Goal: Contribute content

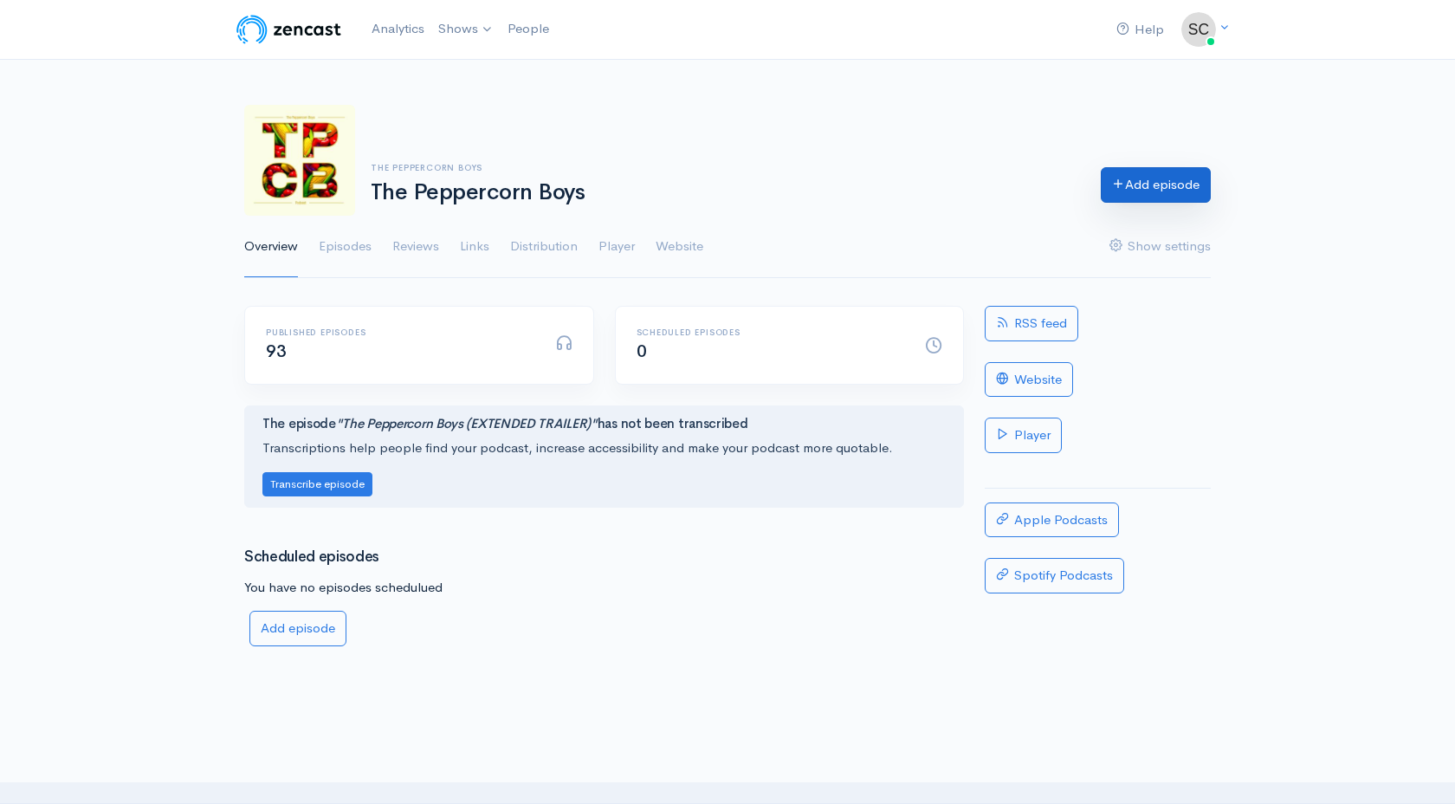
click at [1161, 180] on link "Add episode" at bounding box center [1156, 185] width 110 height 36
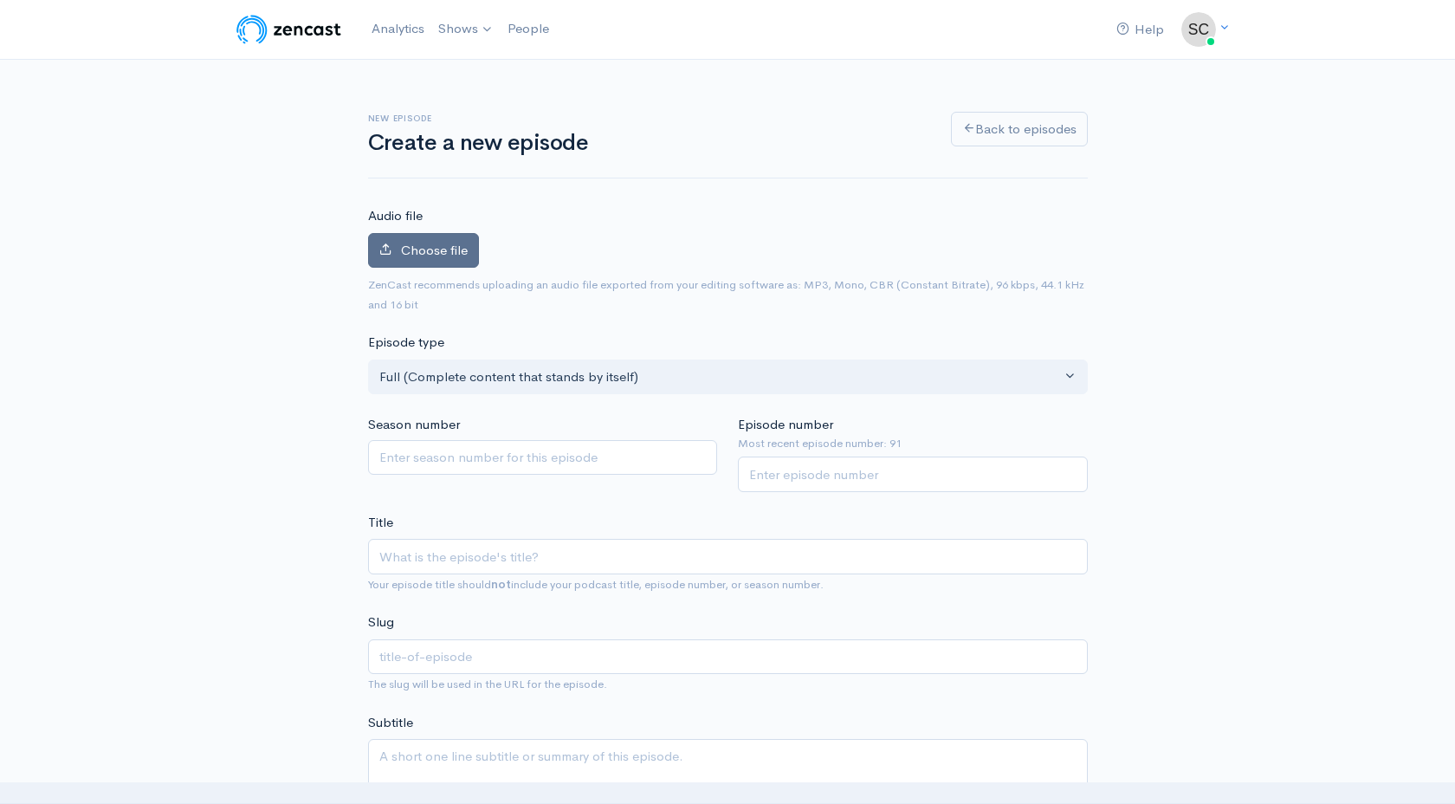
click at [432, 259] on label "Choose file" at bounding box center [423, 251] width 111 height 36
click at [0, 0] on input "Choose file" at bounding box center [0, 0] width 0 height 0
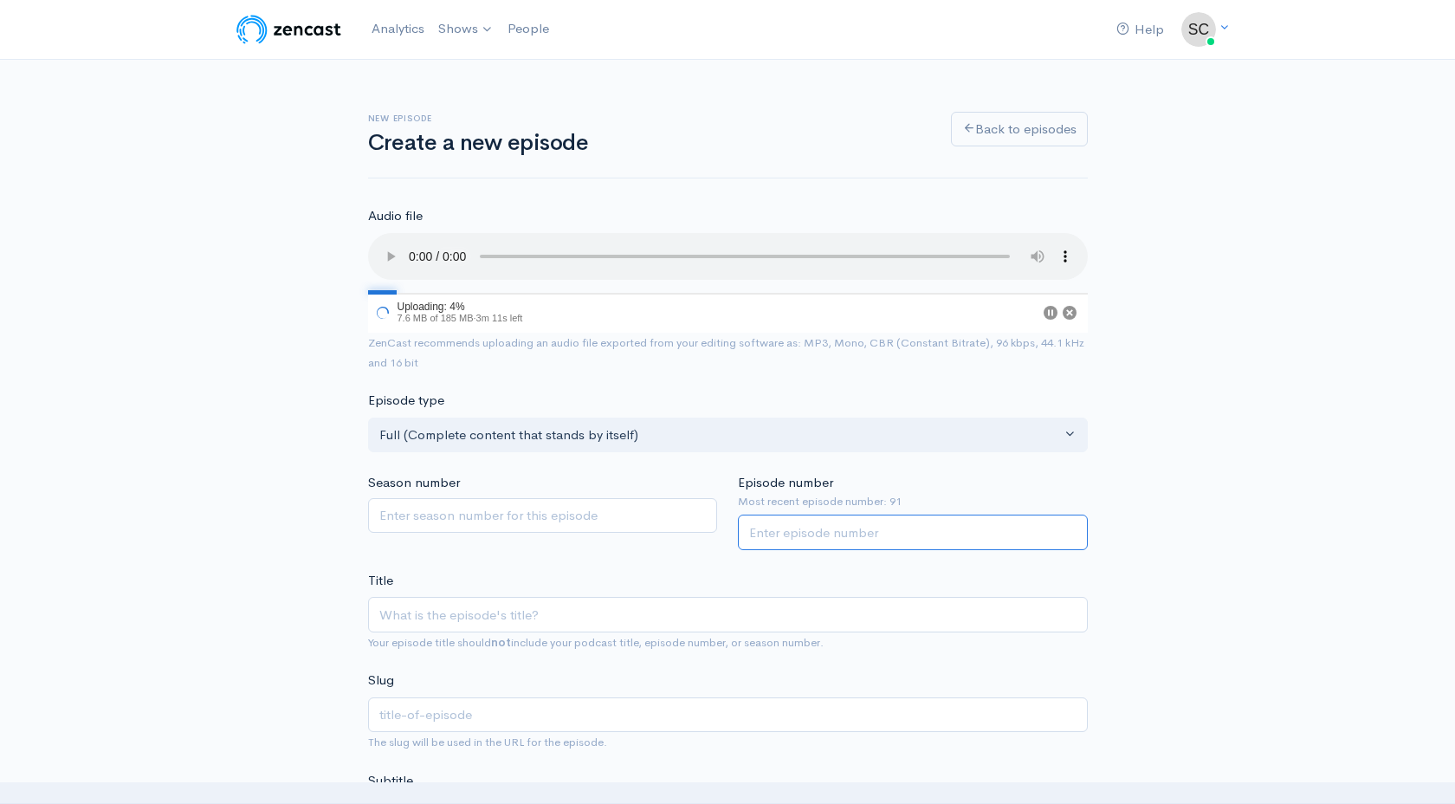
click at [755, 533] on input "Episode number" at bounding box center [913, 532] width 350 height 36
type input "92"
click at [578, 600] on input "Title" at bounding box center [728, 615] width 720 height 36
paste input "Ep92| His Tyre Blew Out!!"
type input "Ep92| His Tyre Blew Out!!"
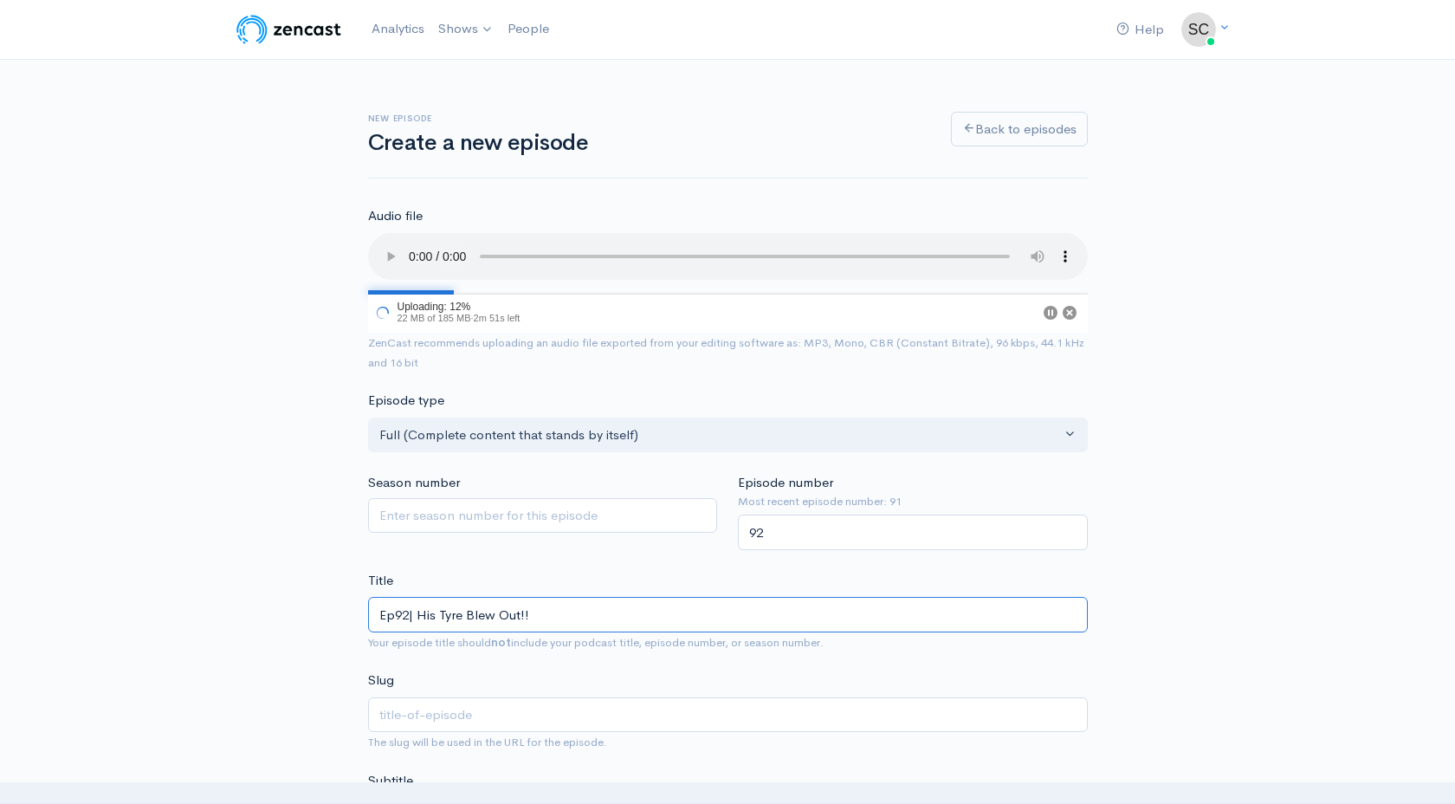
type input "ep92-his-tyre-blew-out"
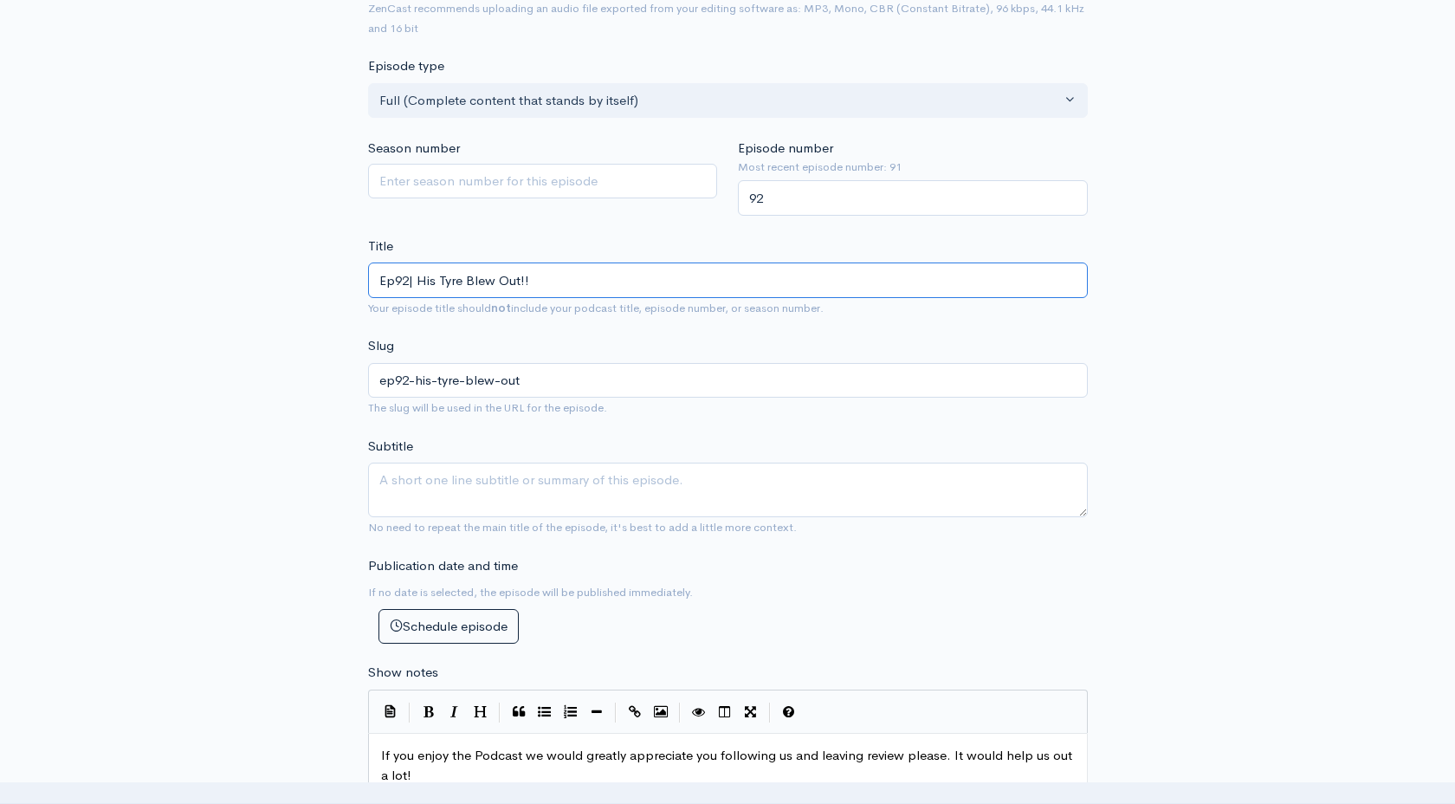
scroll to position [349, 0]
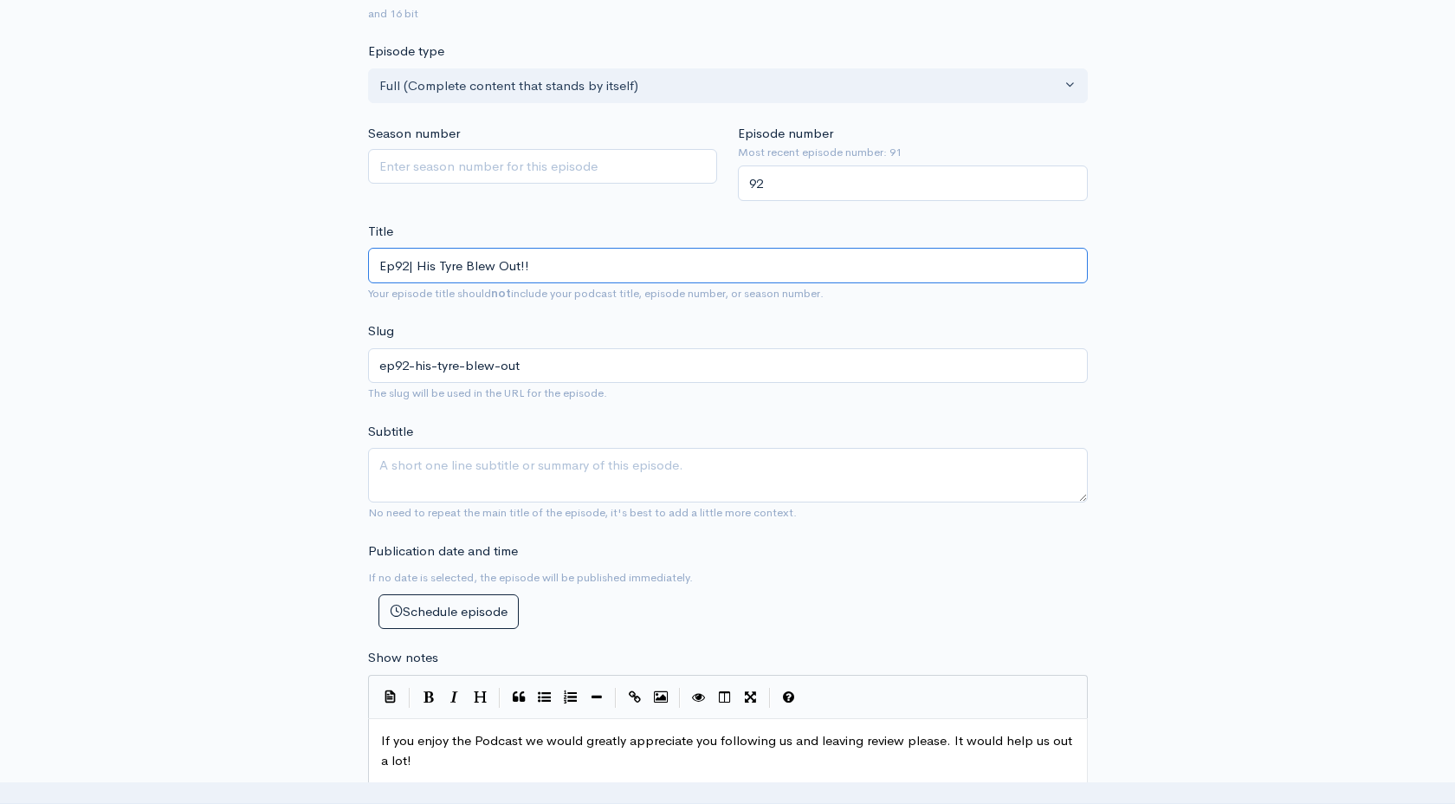
type input "Ep92| His Tyre Blew Out!!"
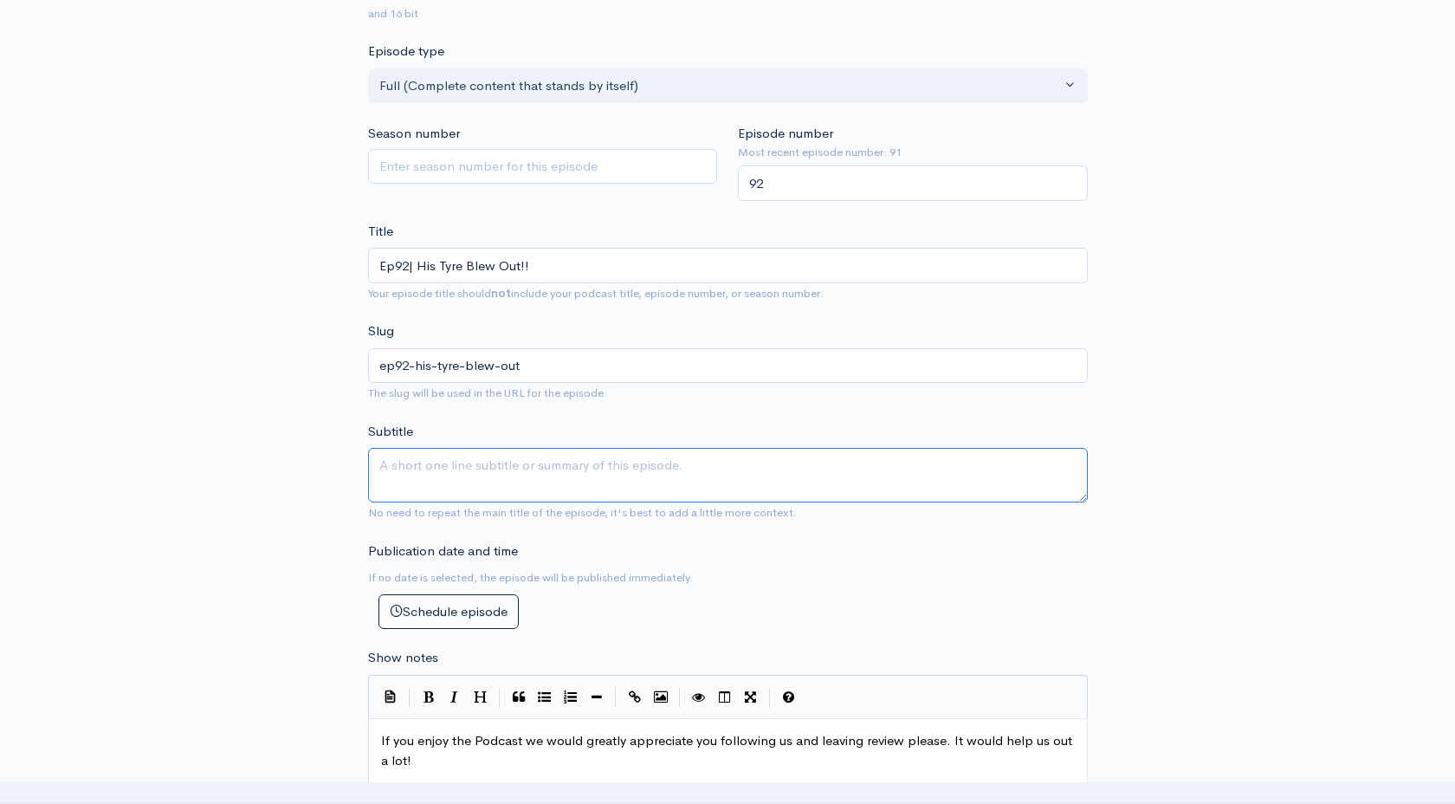
click at [576, 485] on textarea "Subtitle" at bounding box center [728, 475] width 720 height 55
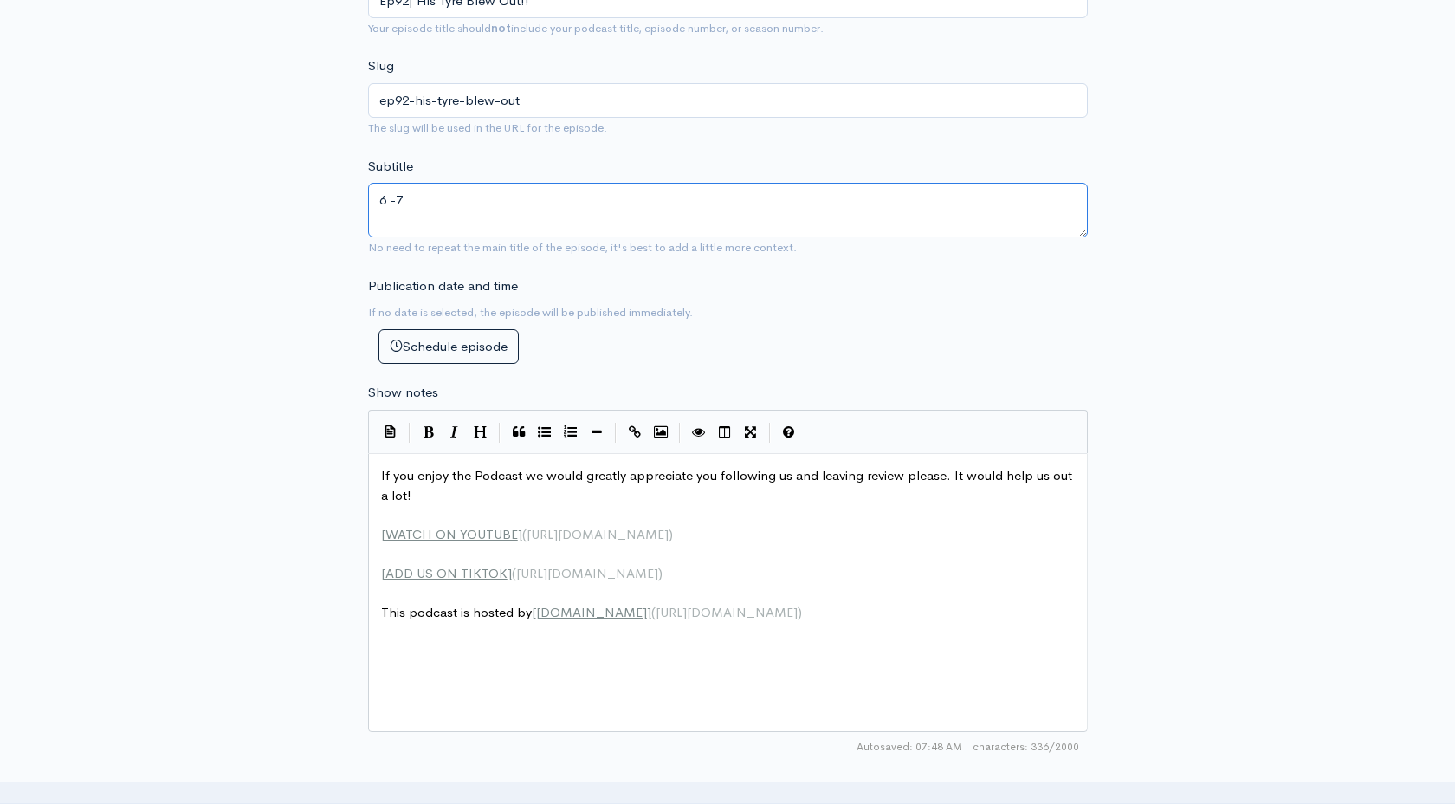
scroll to position [617, 0]
type textarea "6 -7"
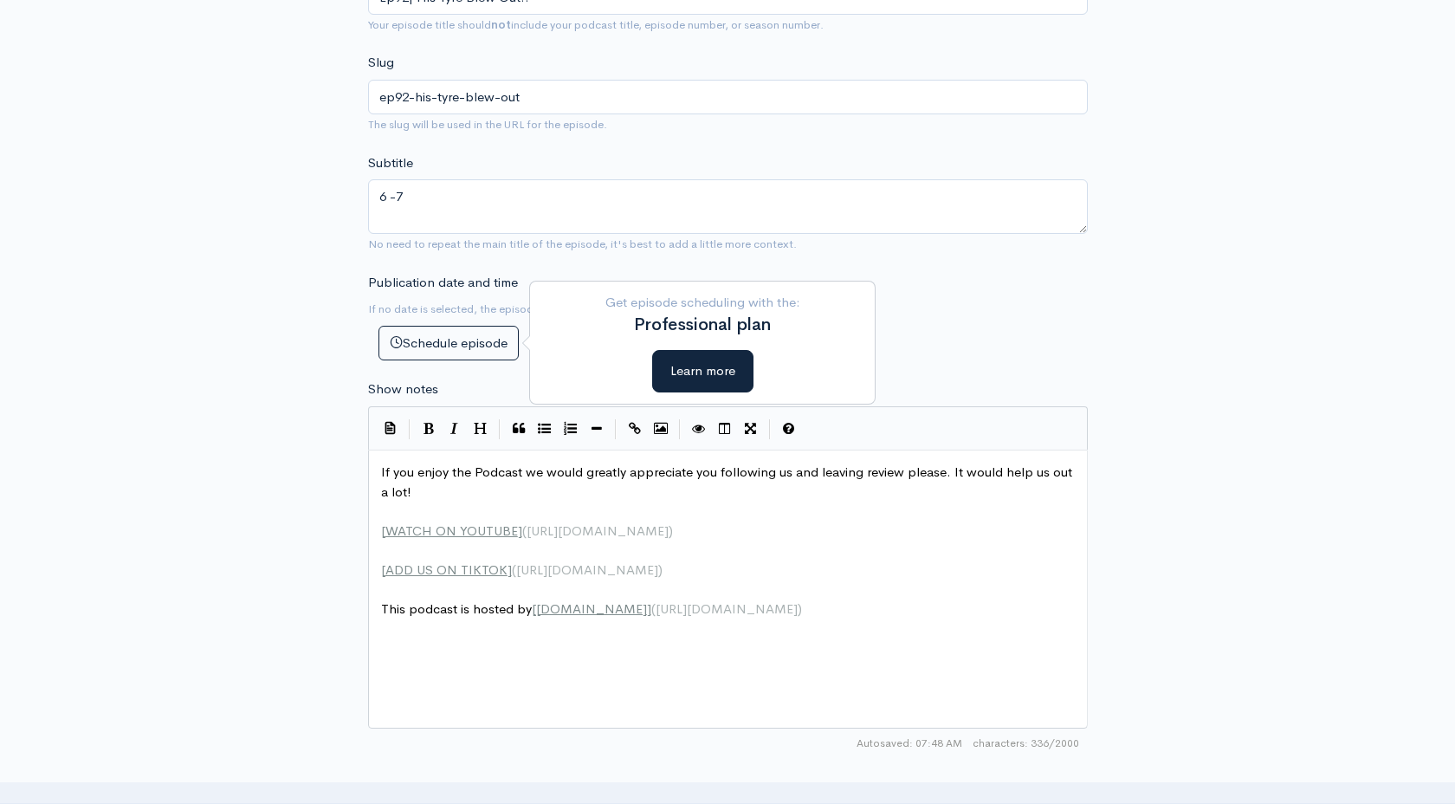
click at [381, 469] on span "If you enjoy the Podcast we would greatly appreciate you following us and leavi…" at bounding box center [728, 481] width 694 height 36
paste textarea "Peppercorn"
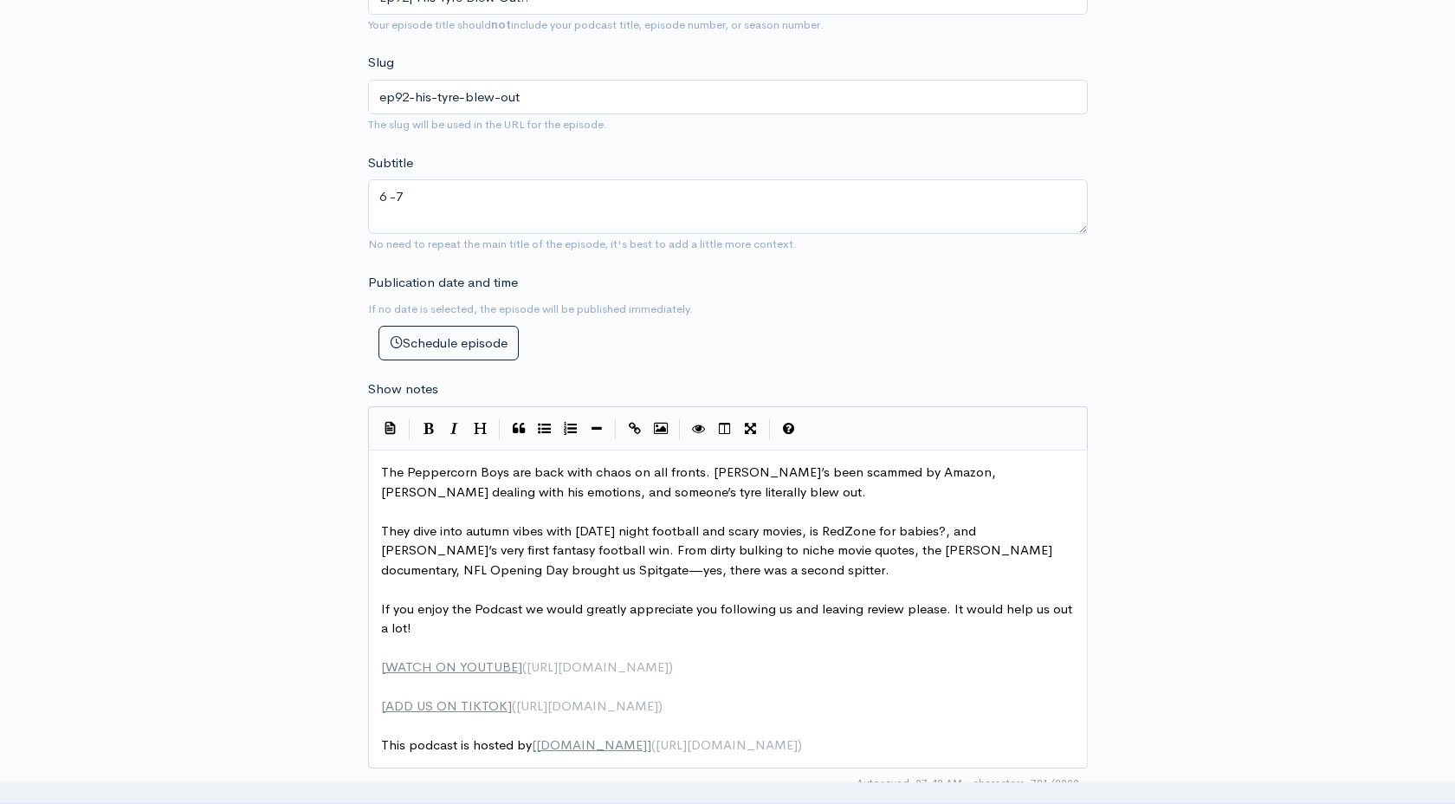
click at [456, 468] on span "The Peppercorn Boys are back with chaos on all fronts. [PERSON_NAME]’s been sca…" at bounding box center [690, 481] width 618 height 36
type textarea "Peppercorn"
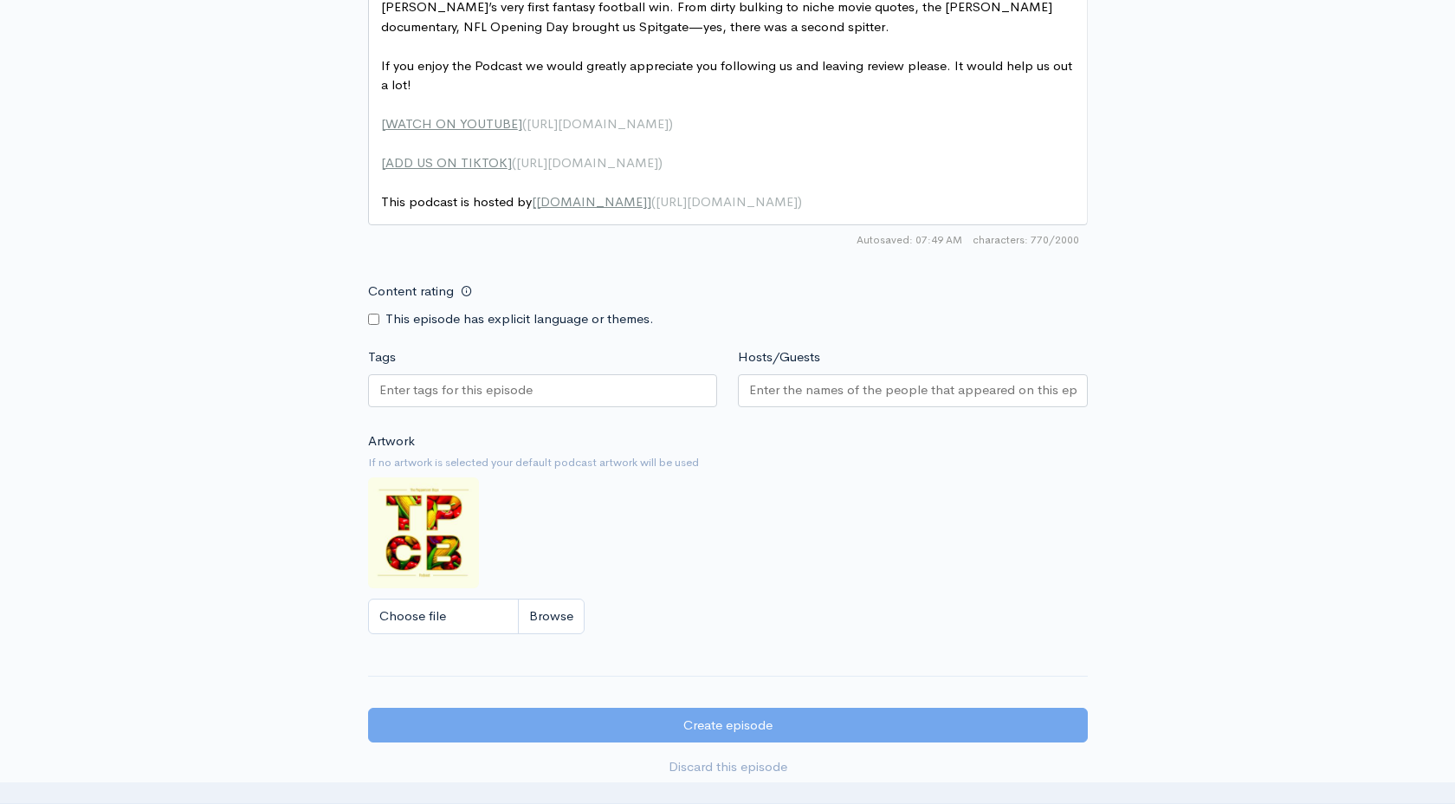
scroll to position [1171, 0]
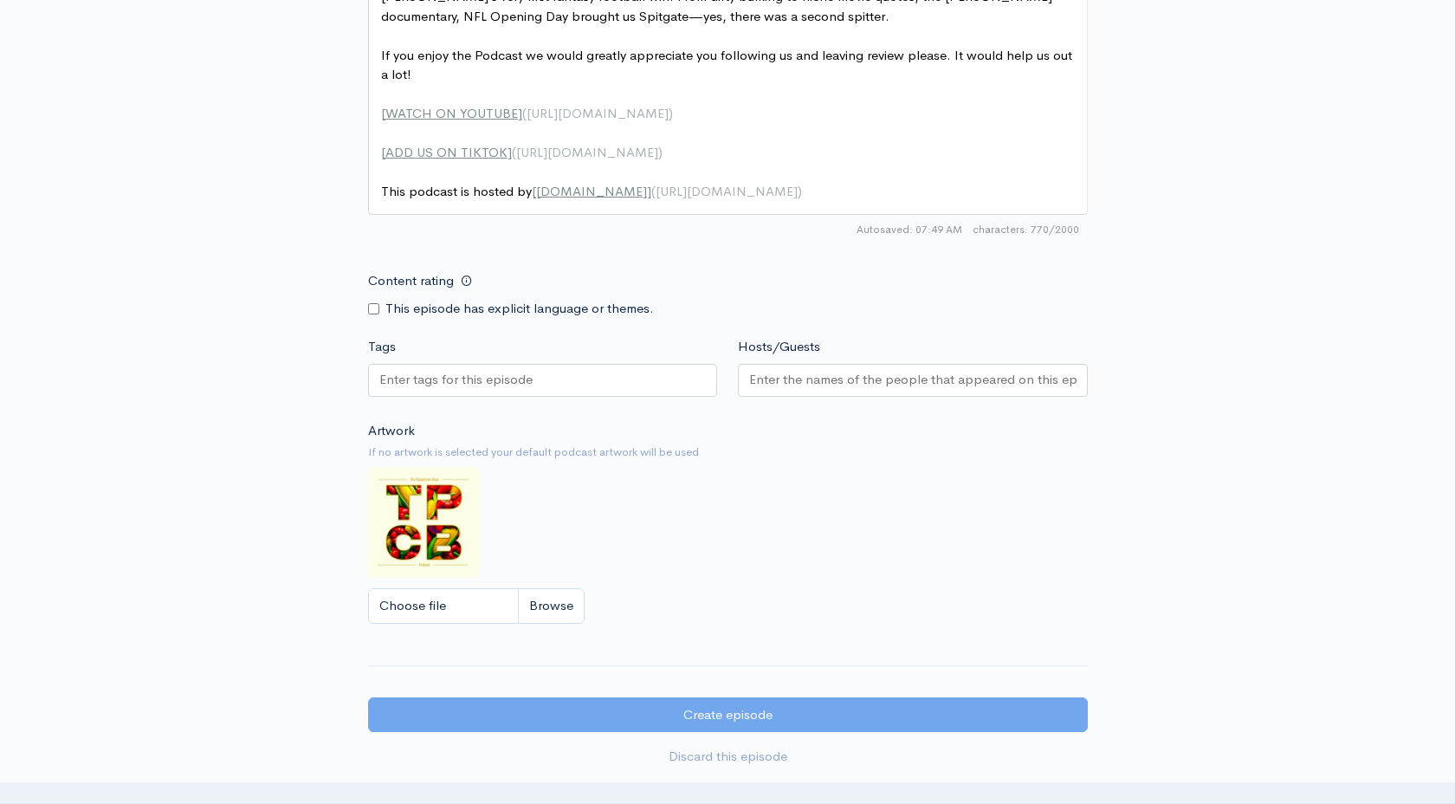
click at [560, 378] on div at bounding box center [543, 380] width 350 height 33
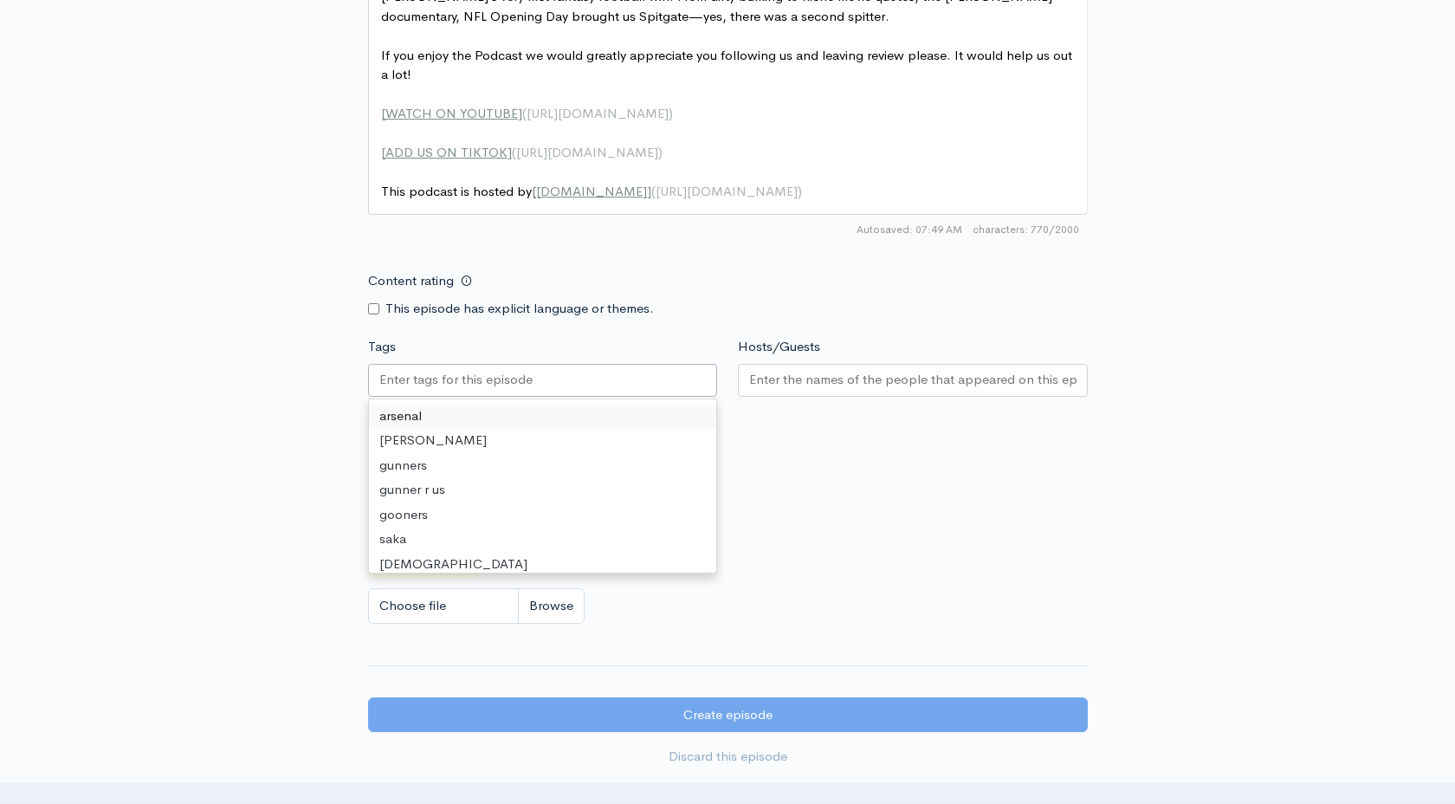
paste input "text"
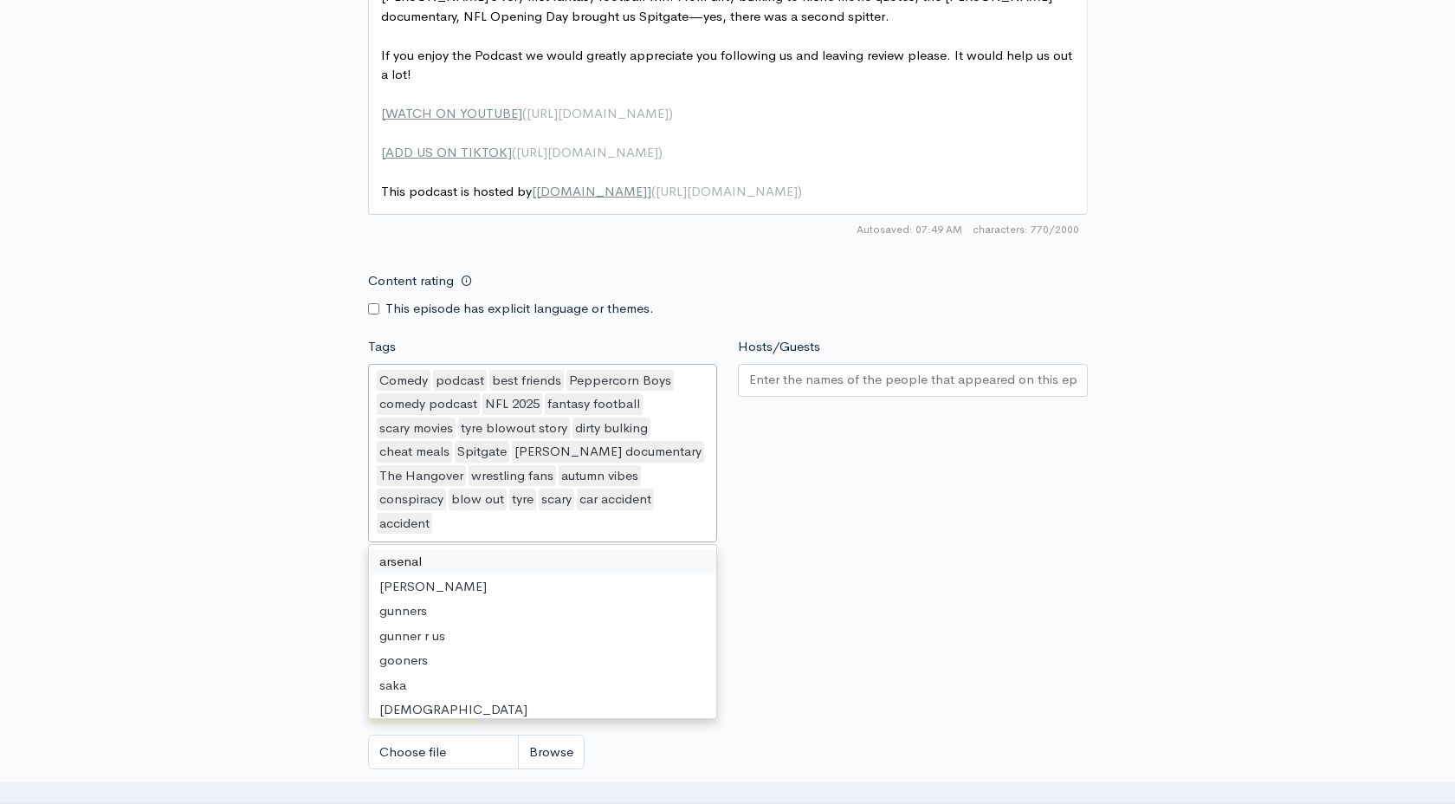
scroll to position [4, 0]
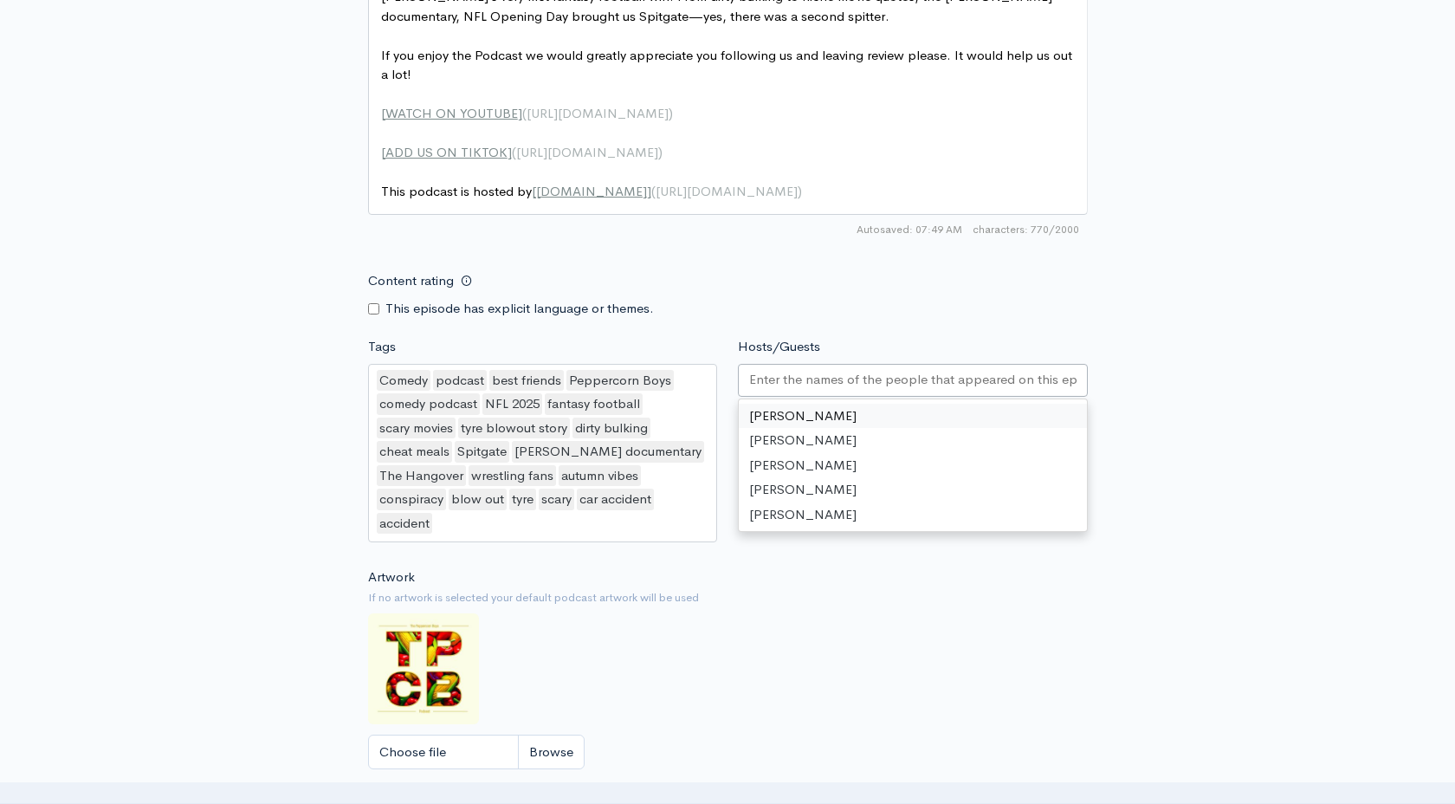
click at [799, 370] on input "Hosts/Guests" at bounding box center [912, 380] width 327 height 20
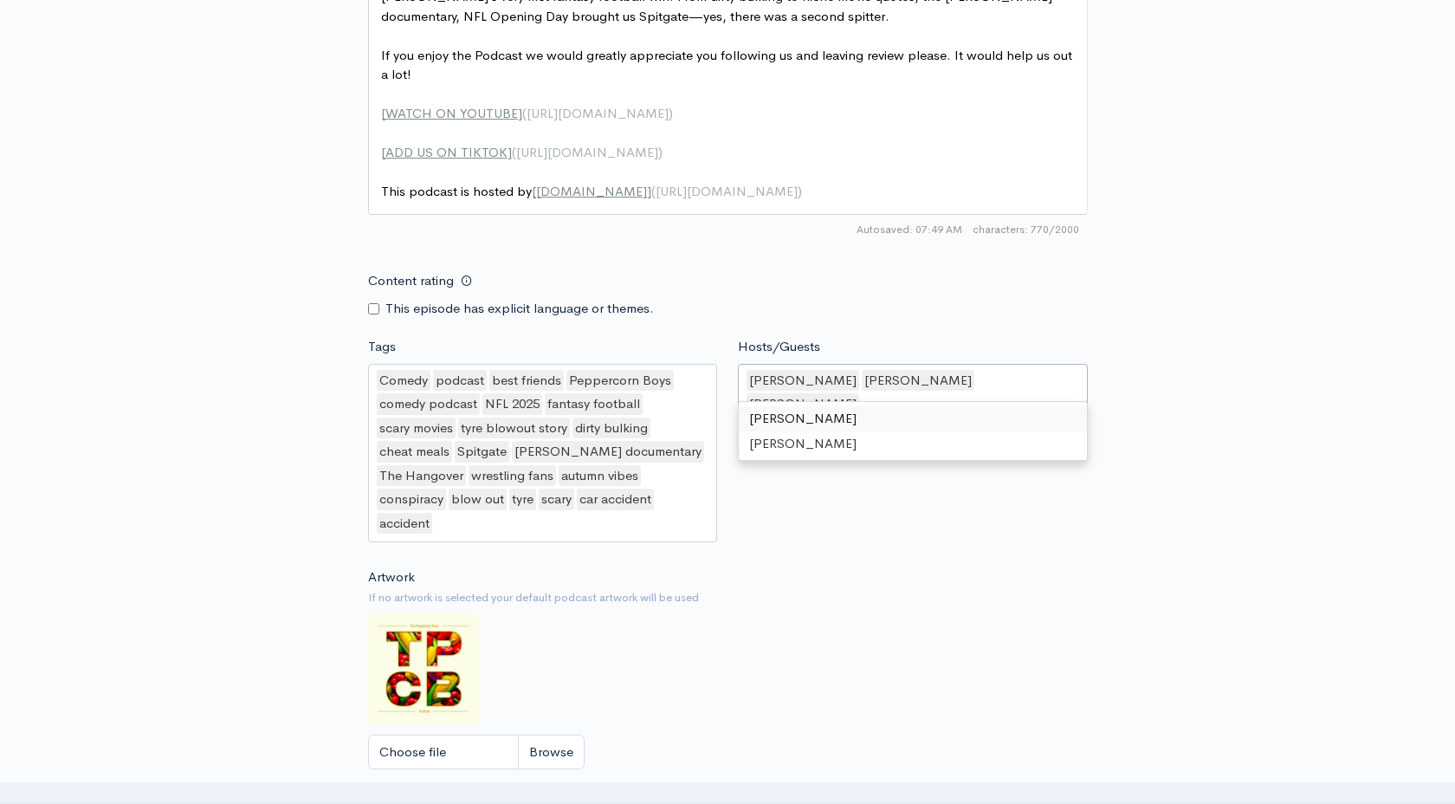
click at [817, 546] on div "Hosts/Guests [PERSON_NAME],[PERSON_NAME],[PERSON_NAME] [PERSON_NAME] [PERSON_NA…" at bounding box center [912, 442] width 371 height 211
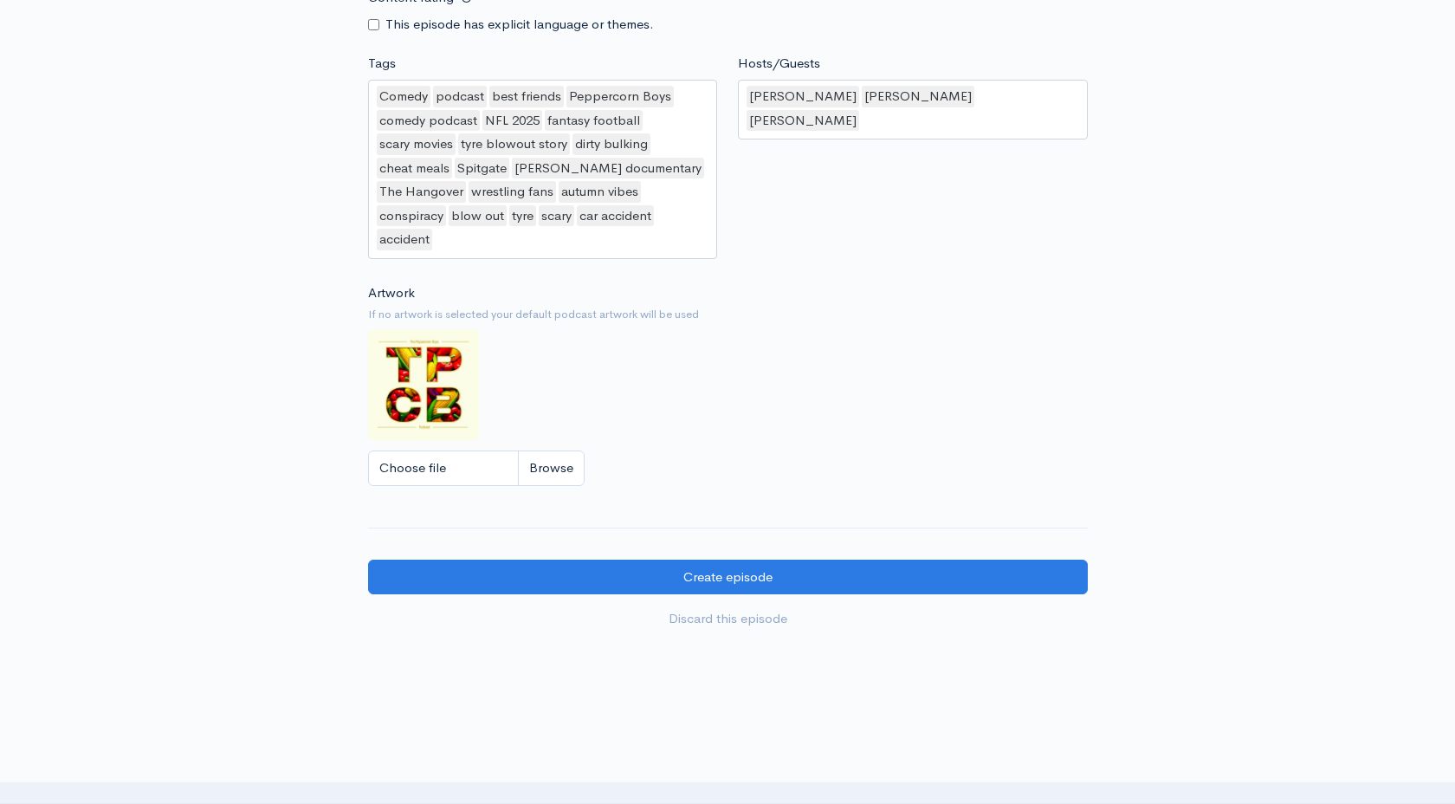
scroll to position [1573, 0]
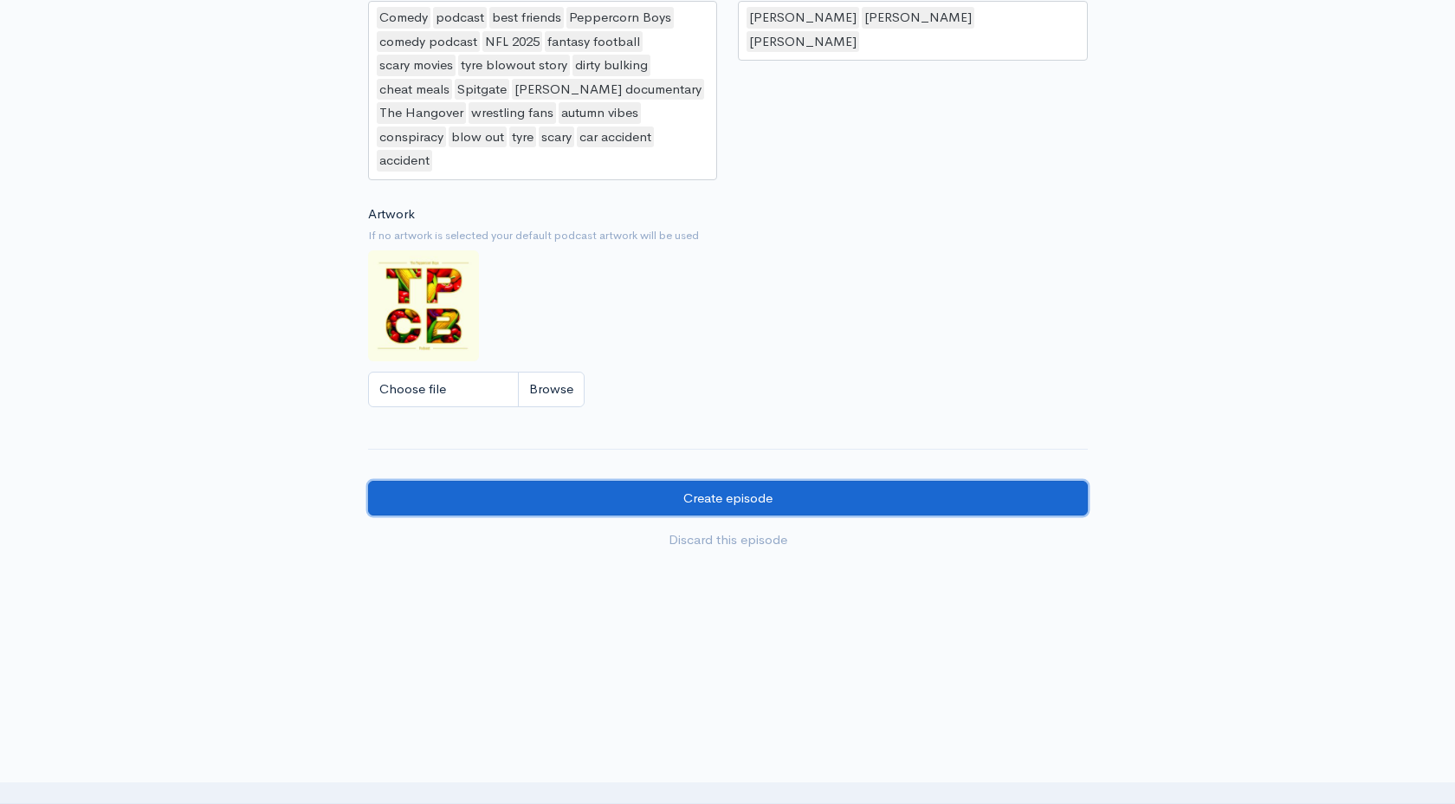
click at [650, 495] on input "Create episode" at bounding box center [728, 499] width 720 height 36
